Goal: Task Accomplishment & Management: Manage account settings

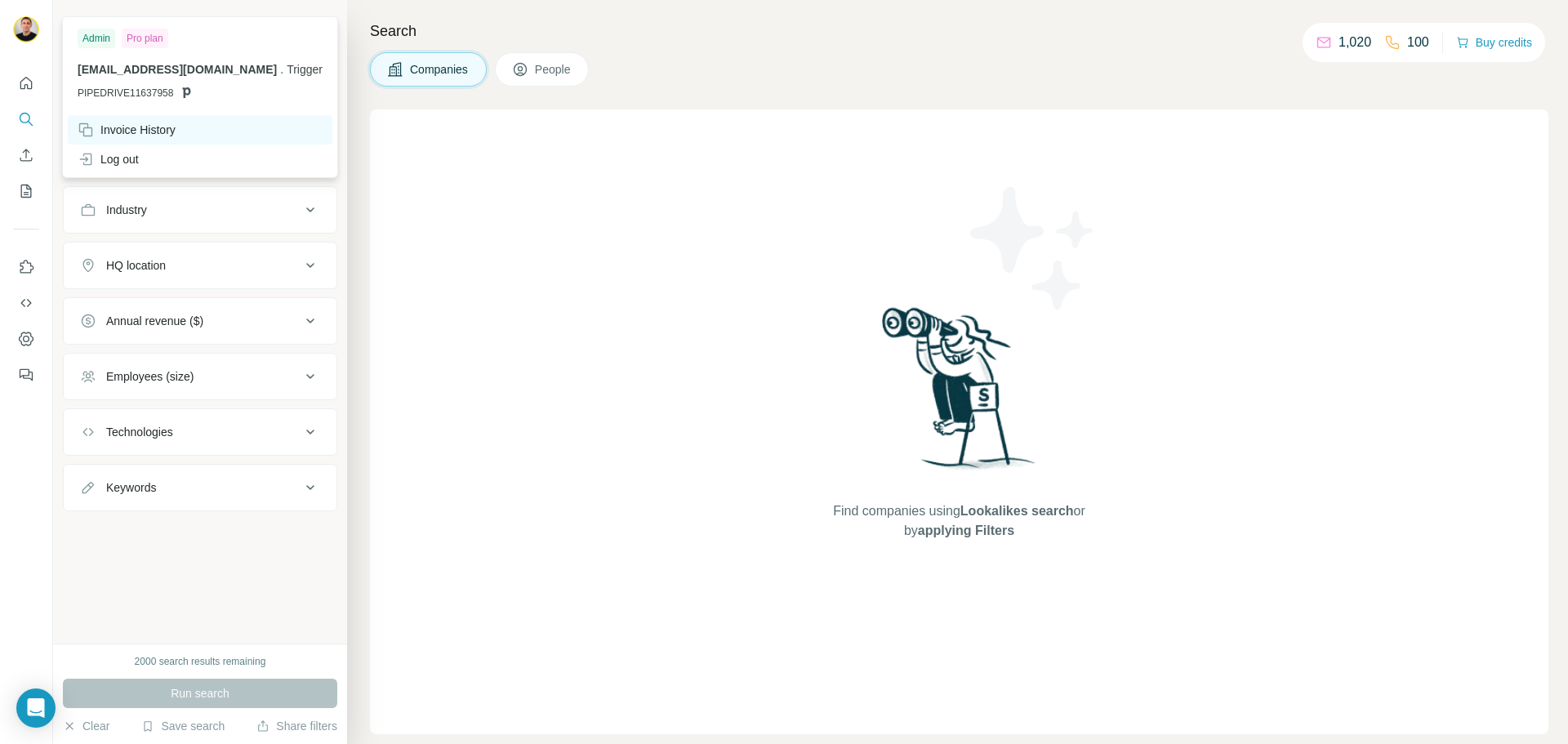
click at [192, 132] on div "Invoice History" at bounding box center [200, 130] width 265 height 29
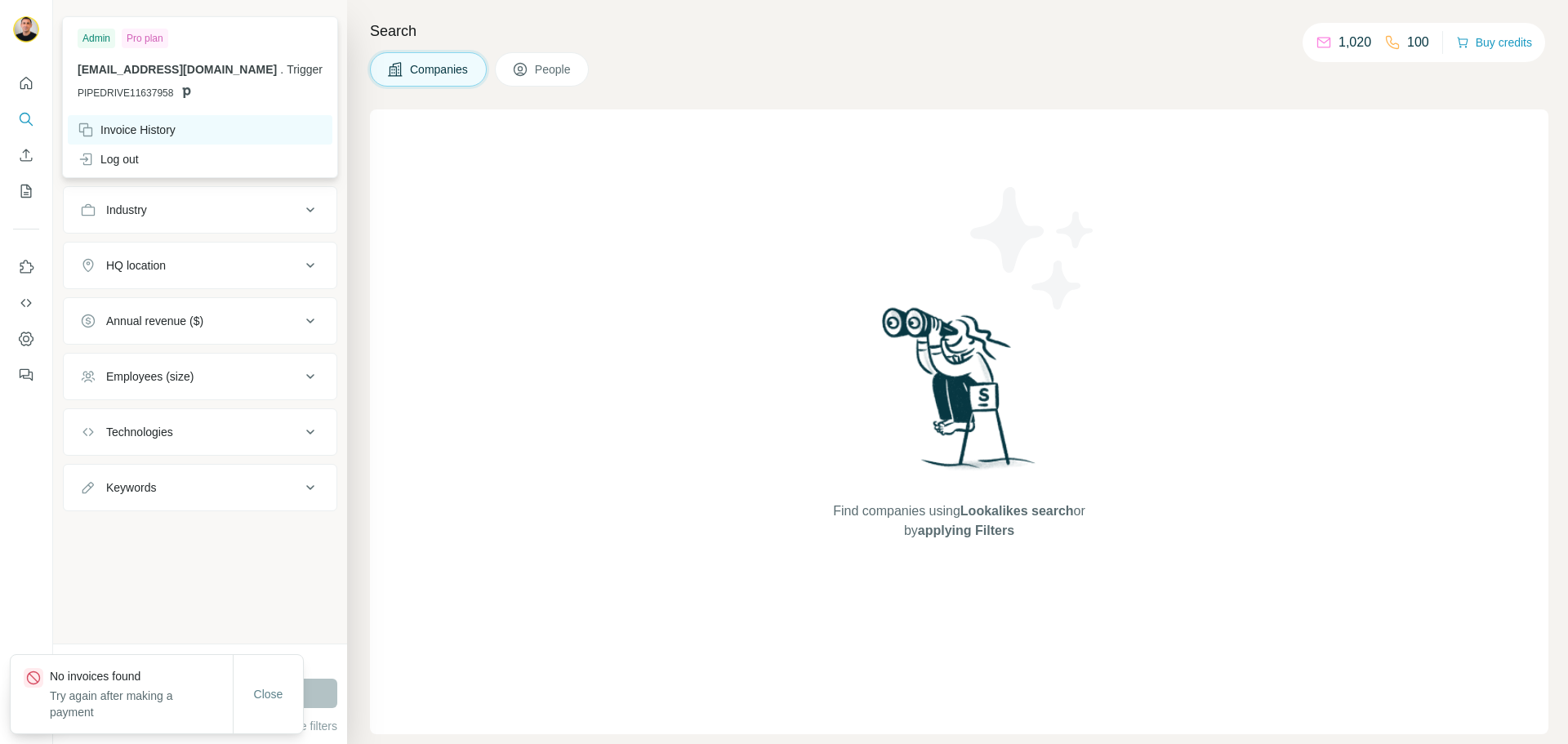
click at [178, 121] on div "Invoice History" at bounding box center [200, 130] width 265 height 29
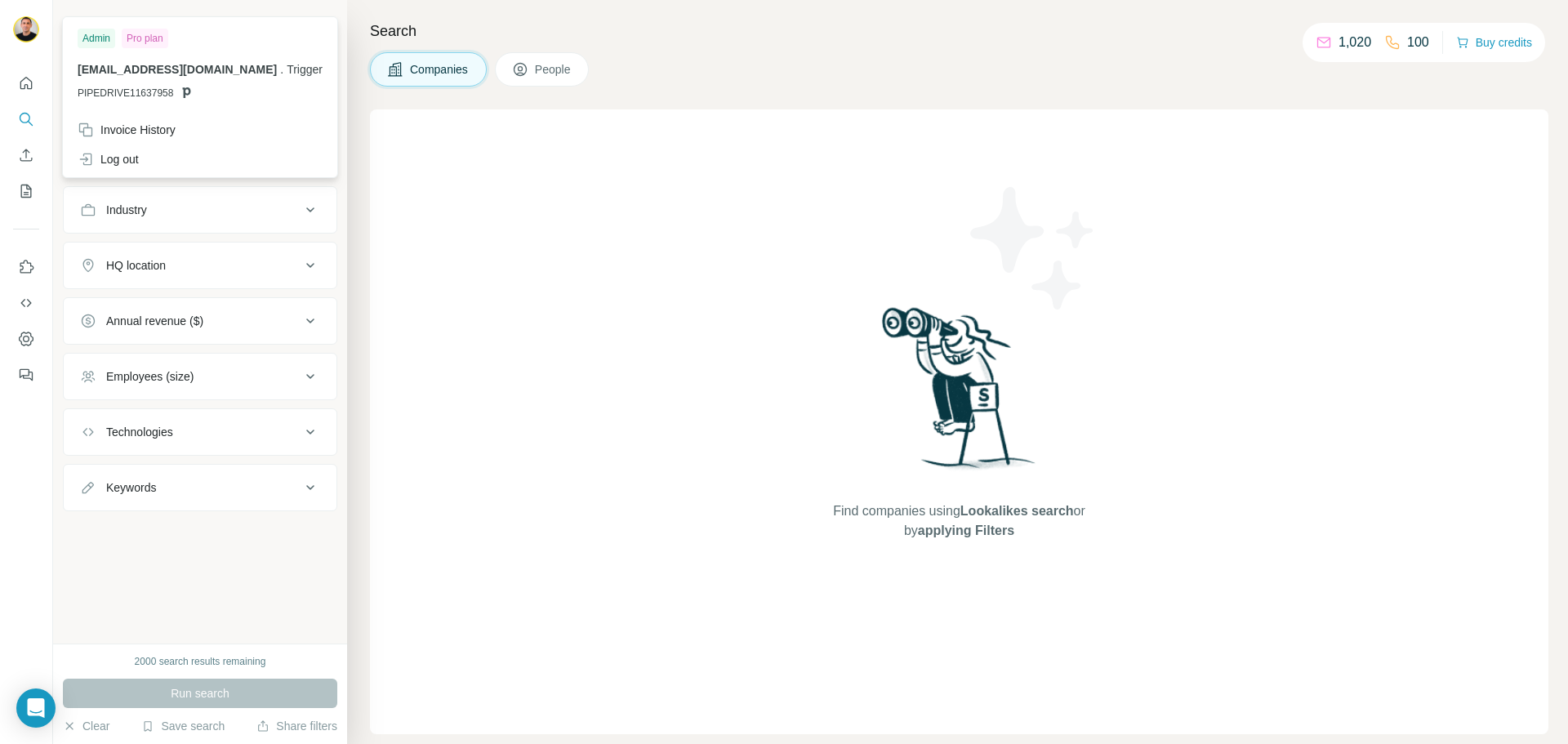
click at [35, 31] on img at bounding box center [26, 29] width 26 height 26
click at [96, 37] on div "Admin" at bounding box center [96, 38] width 38 height 20
click at [9, 21] on div at bounding box center [28, 31] width 47 height 54
click at [26, 28] on img at bounding box center [26, 29] width 26 height 26
click at [141, 95] on span "PIPEDRIVE11637958" at bounding box center [125, 94] width 96 height 15
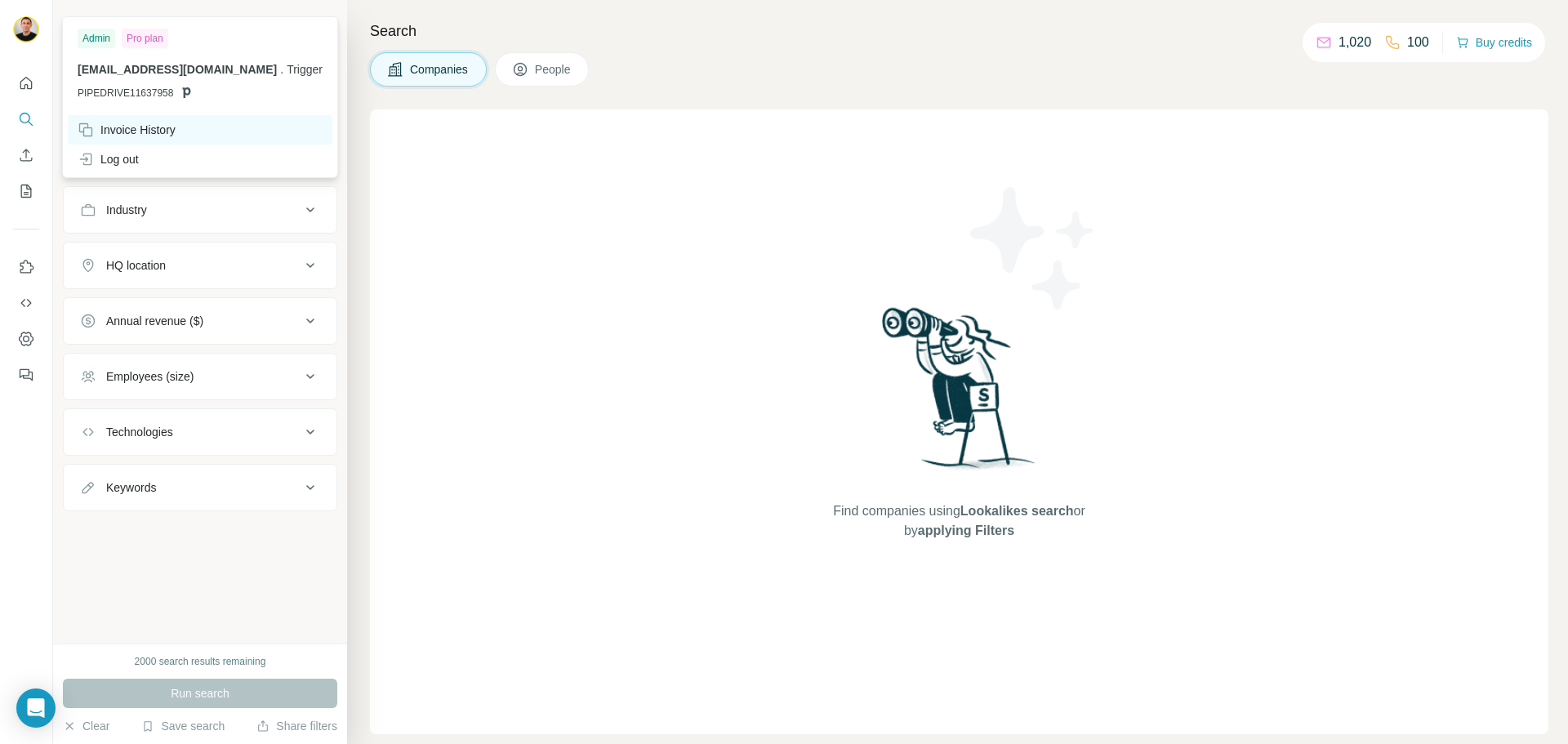
click at [161, 127] on div "Invoice History" at bounding box center [127, 130] width 98 height 16
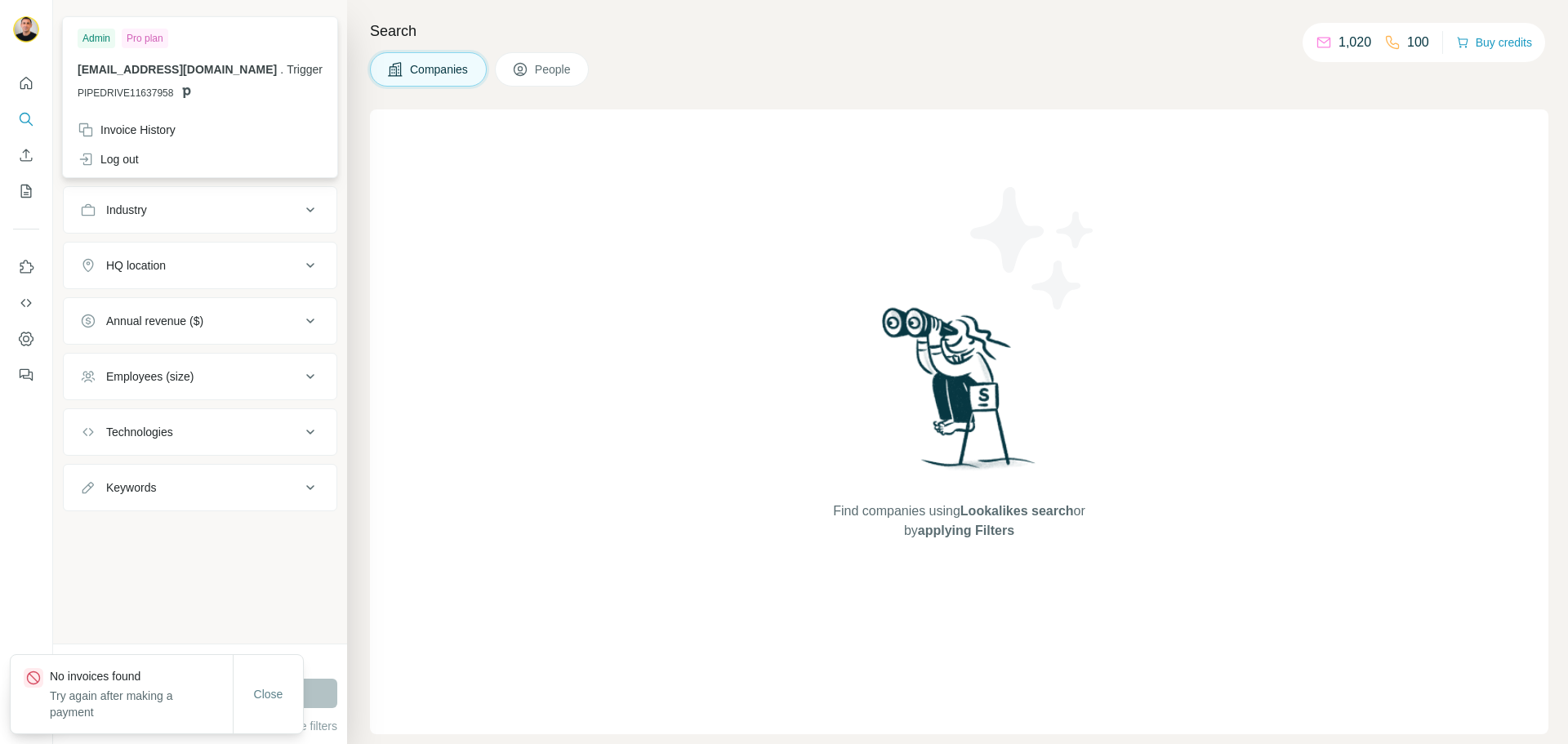
click at [1, 545] on div at bounding box center [26, 372] width 53 height 744
click at [266, 693] on span "Close" at bounding box center [269, 693] width 29 height 16
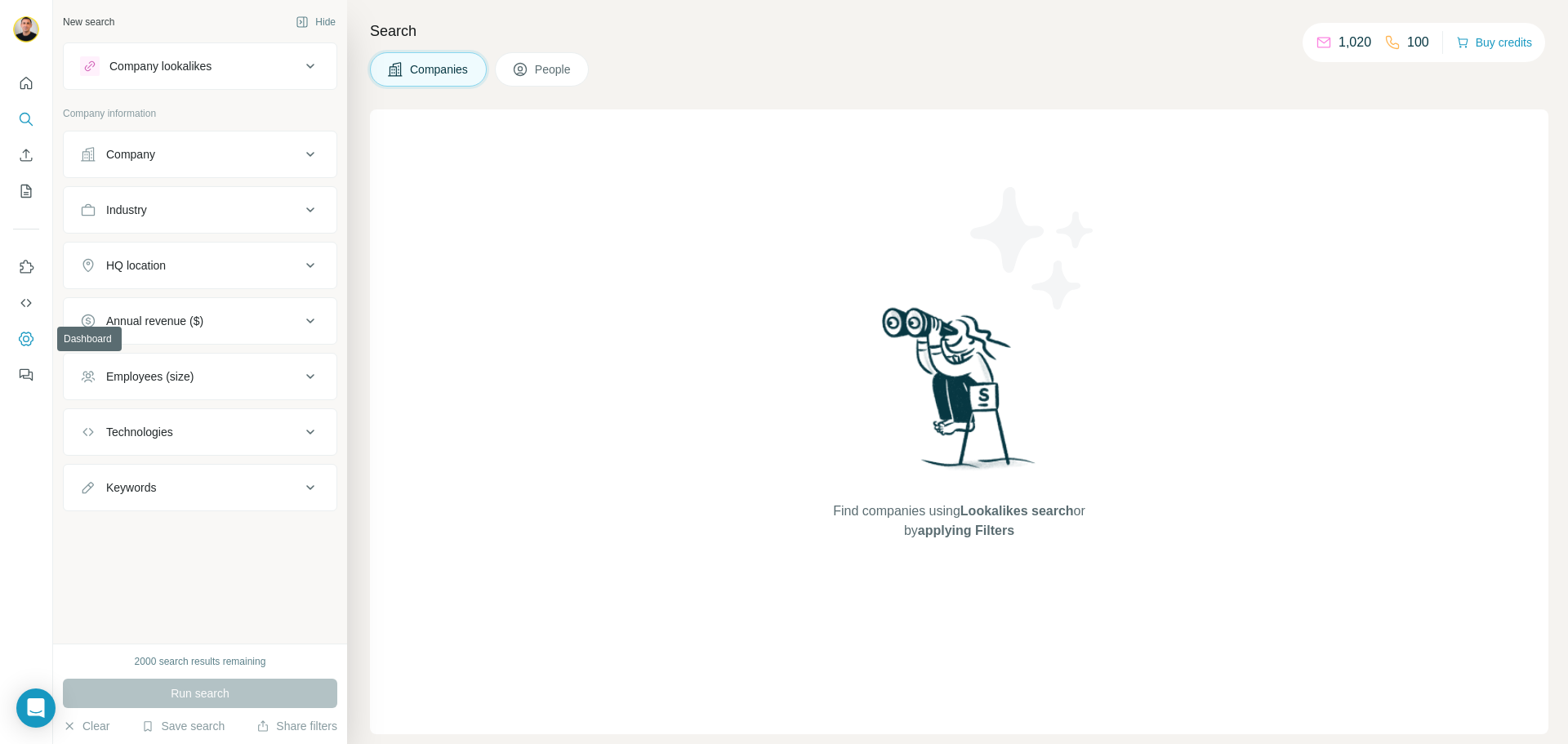
click at [26, 334] on icon "Dashboard" at bounding box center [26, 338] width 16 height 16
